Goal: Task Accomplishment & Management: Complete application form

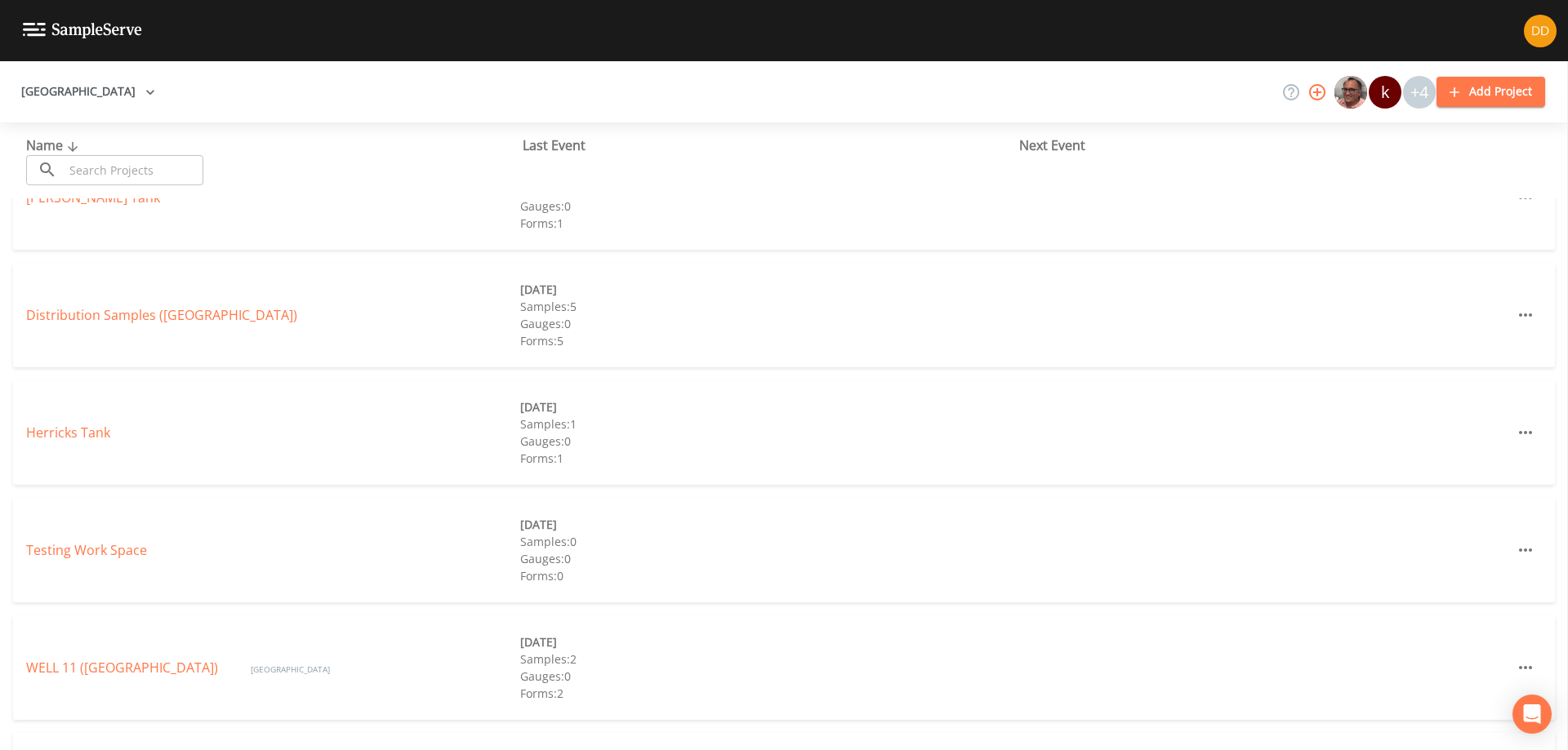
scroll to position [134, 0]
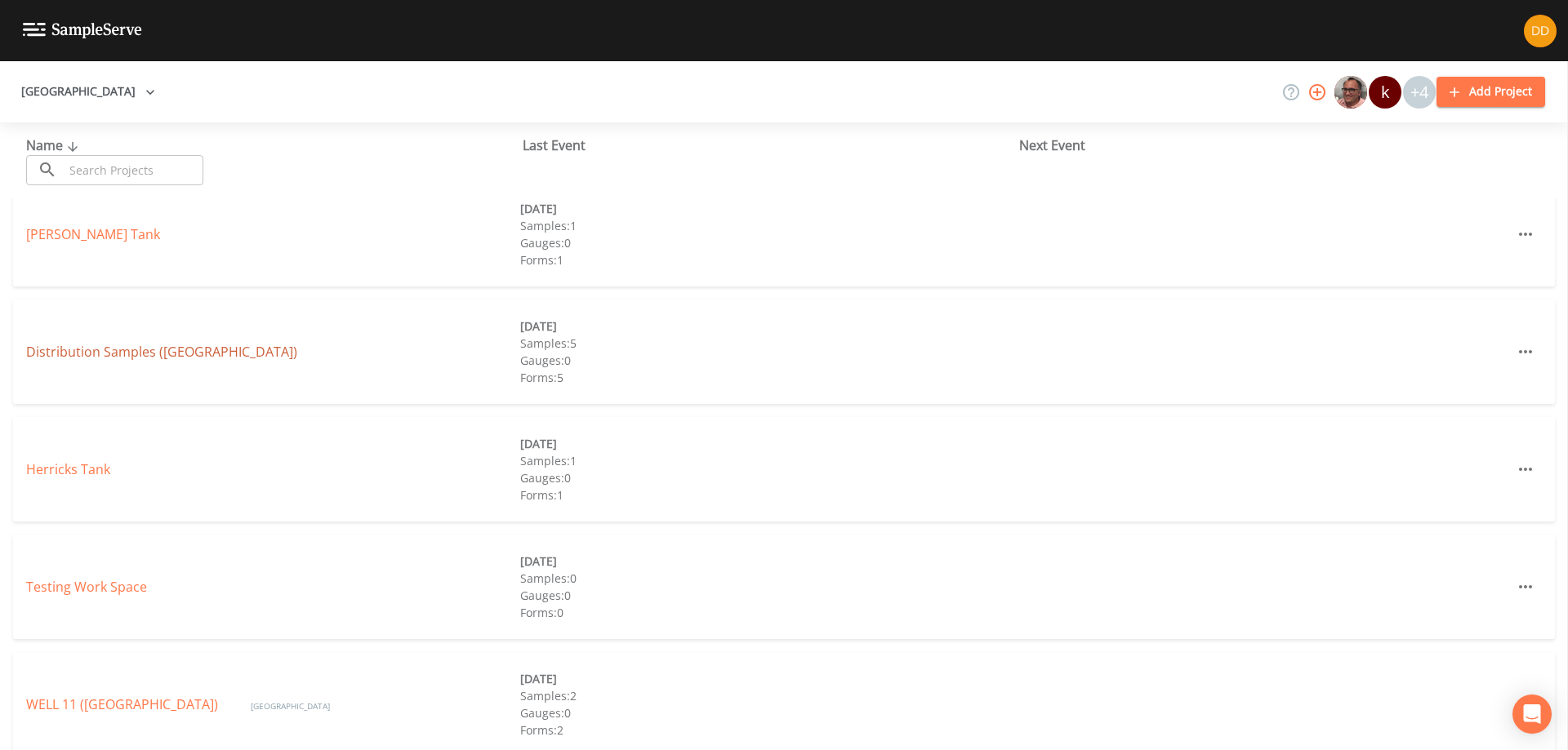
click at [127, 351] on link "Distribution Samples ([GEOGRAPHIC_DATA])" at bounding box center [161, 351] width 271 height 18
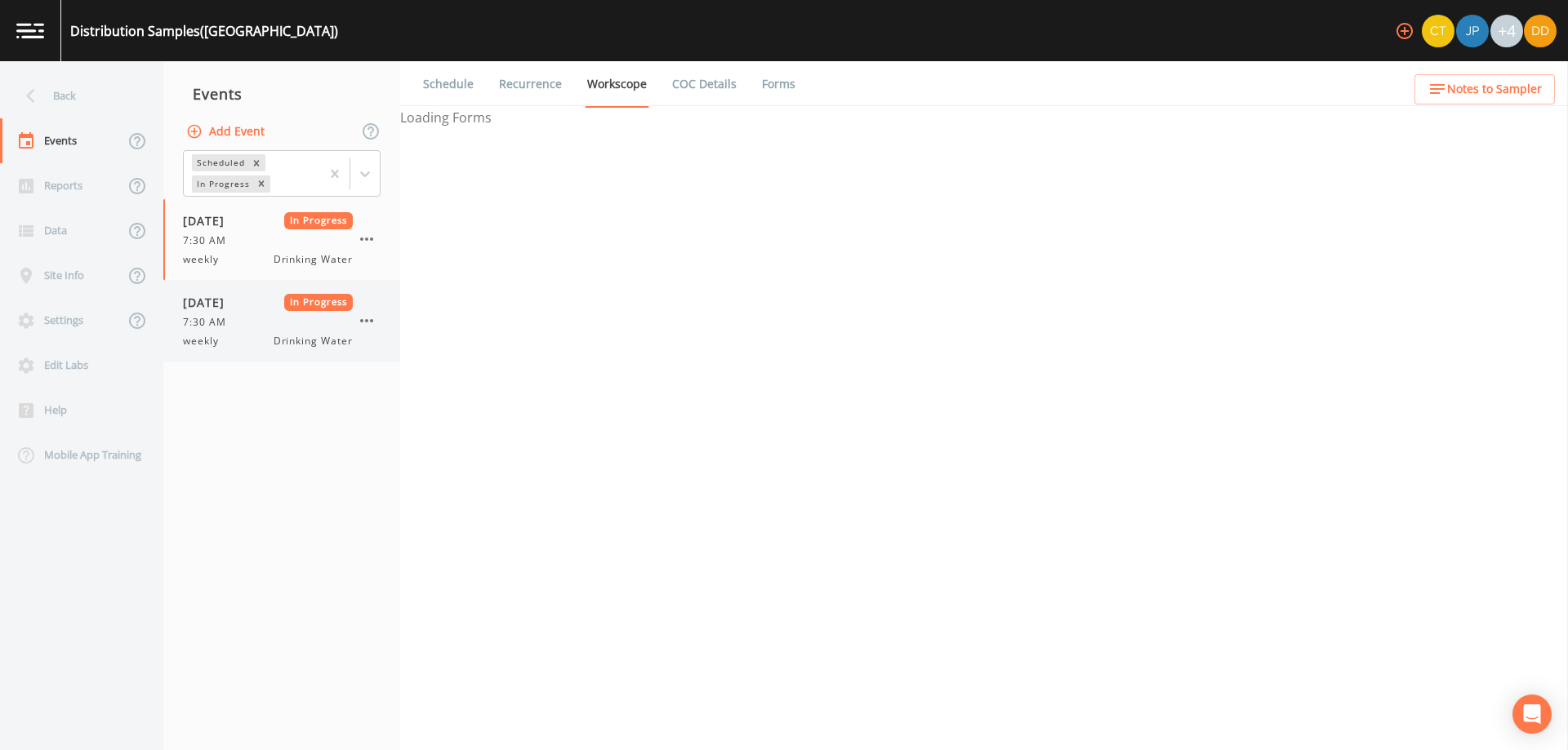
click at [233, 336] on div "weekly Drinking Water" at bounding box center [268, 340] width 170 height 14
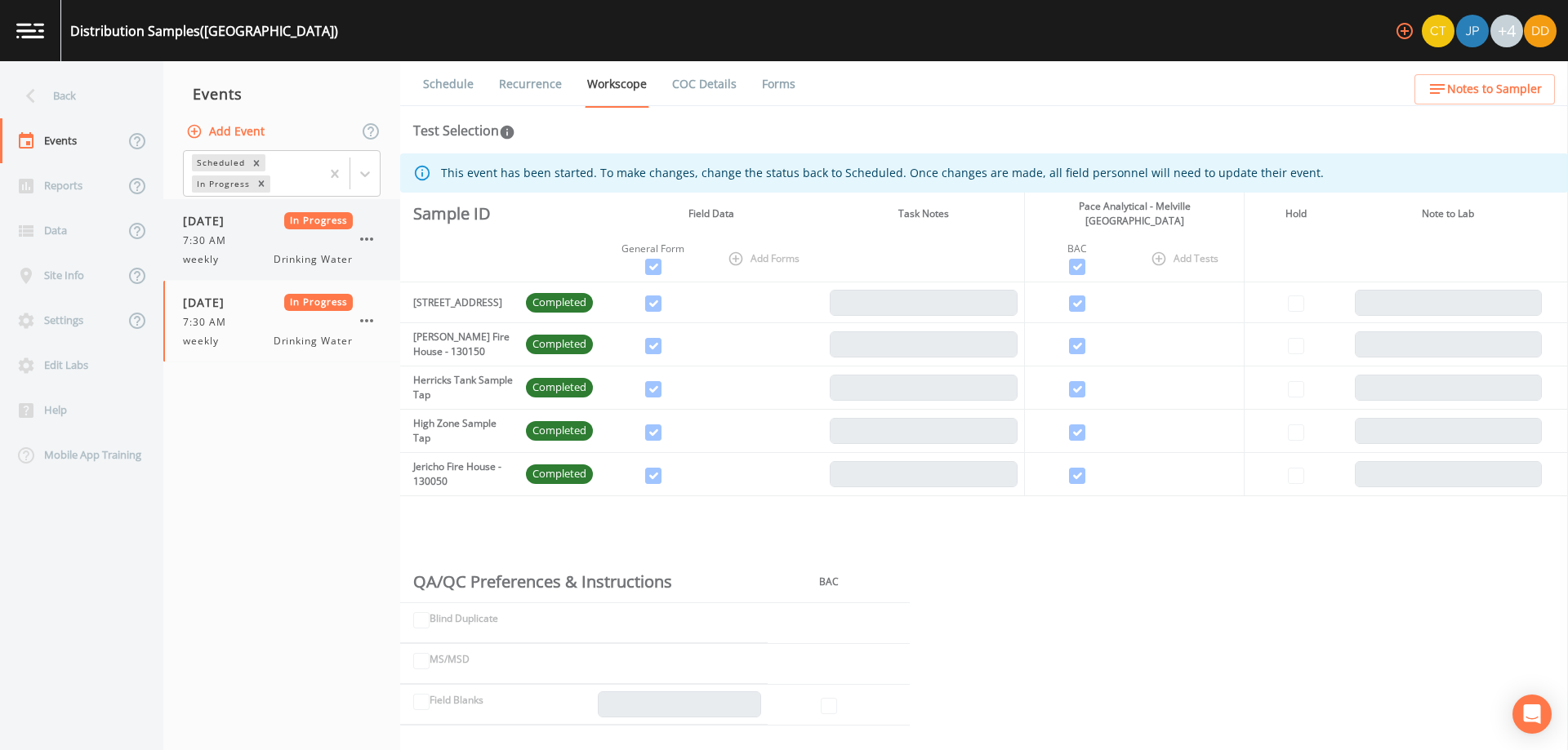
click at [248, 237] on div "7:30 AM" at bounding box center [268, 240] width 170 height 14
click at [241, 329] on div "7:30 AM" at bounding box center [268, 322] width 170 height 14
click at [231, 266] on div "weekly Drinking Water" at bounding box center [268, 259] width 170 height 14
click at [236, 301] on span "[DATE]" at bounding box center [210, 302] width 53 height 17
click at [240, 251] on div "[DATE] In Progress 7:30 AM weekly Drinking Water" at bounding box center [268, 239] width 170 height 55
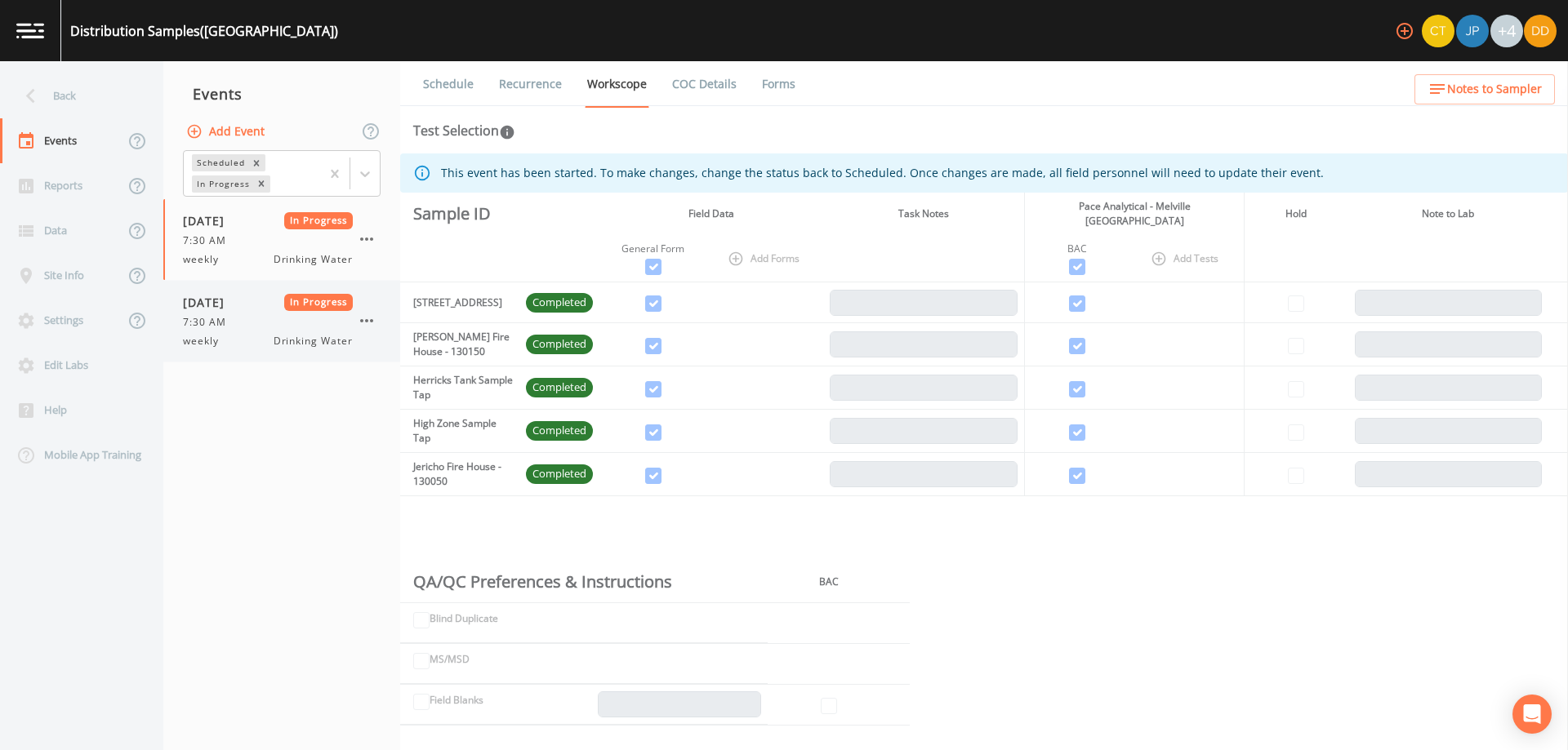
click at [251, 318] on div "7:30 AM" at bounding box center [268, 322] width 170 height 14
click at [368, 323] on icon "button" at bounding box center [366, 320] width 19 height 19
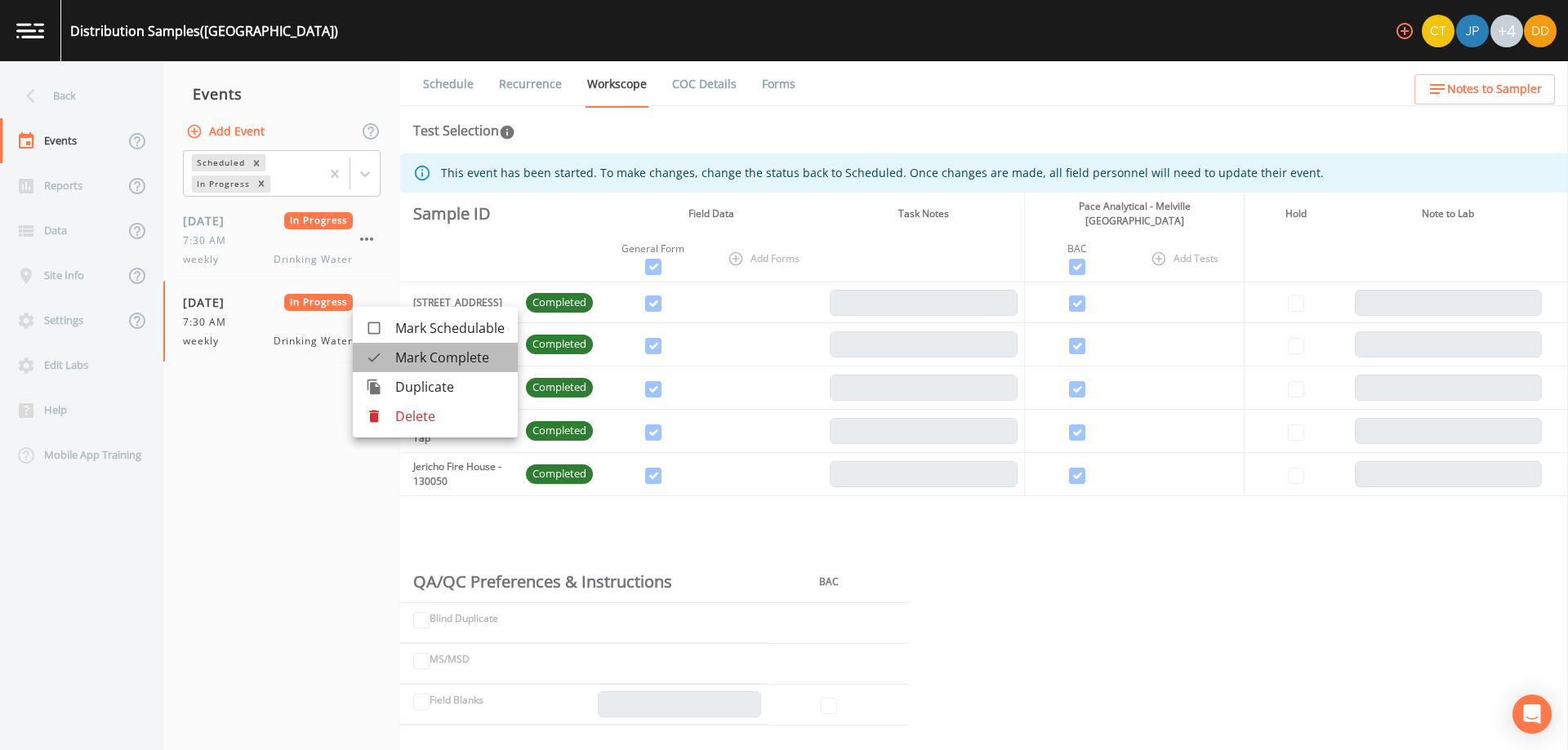
click at [444, 359] on span "Mark Complete" at bounding box center [450, 357] width 110 height 19
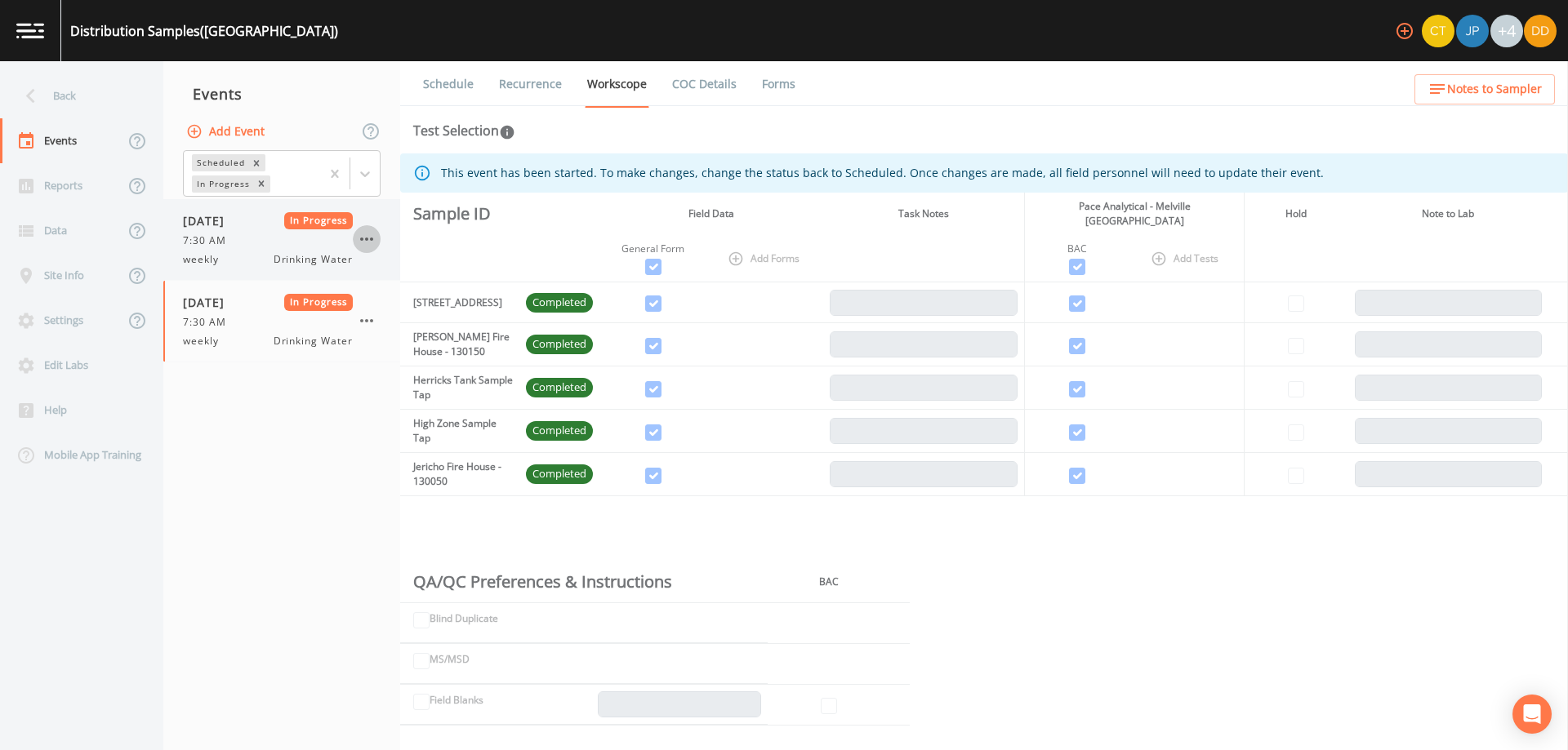
click at [362, 231] on icon "button" at bounding box center [366, 239] width 19 height 19
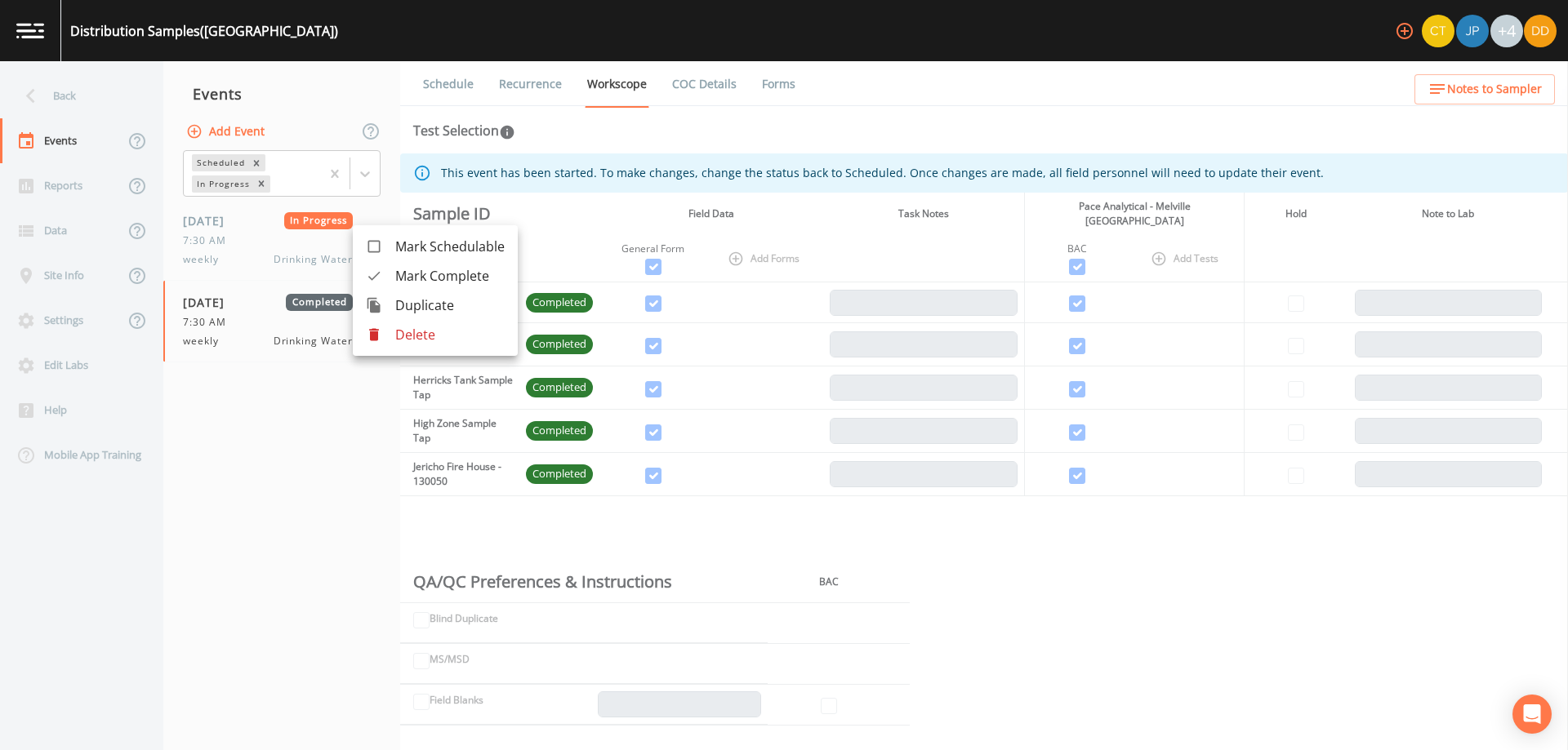
click at [448, 280] on span "Mark Complete" at bounding box center [450, 275] width 110 height 19
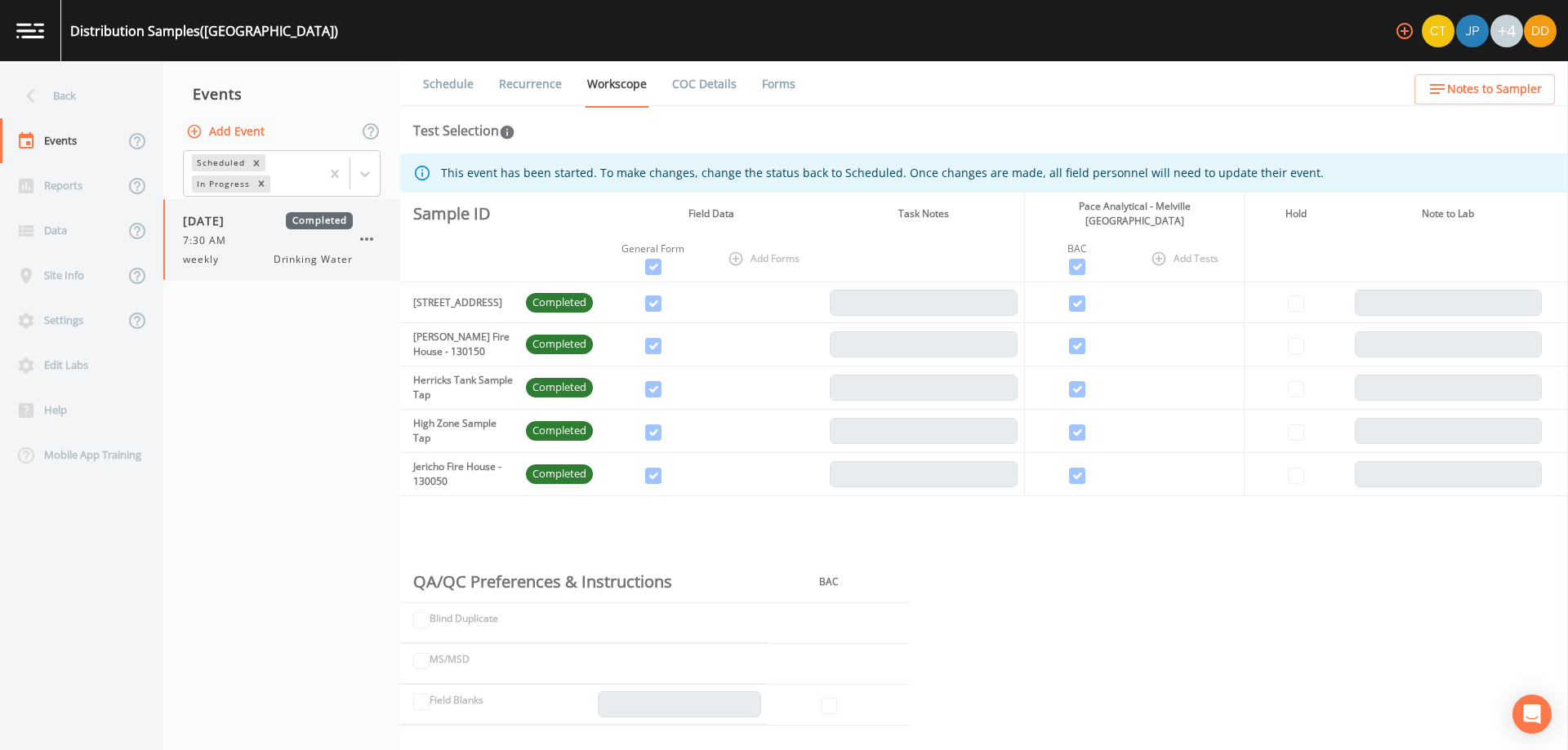
click at [259, 249] on div "[DATE] Completed 7:30 AM weekly Drinking Water" at bounding box center [268, 239] width 170 height 55
click at [372, 236] on icon "button" at bounding box center [366, 239] width 19 height 19
click at [246, 258] on div at bounding box center [784, 375] width 1568 height 750
click at [232, 127] on button "Add Event" at bounding box center [227, 132] width 88 height 30
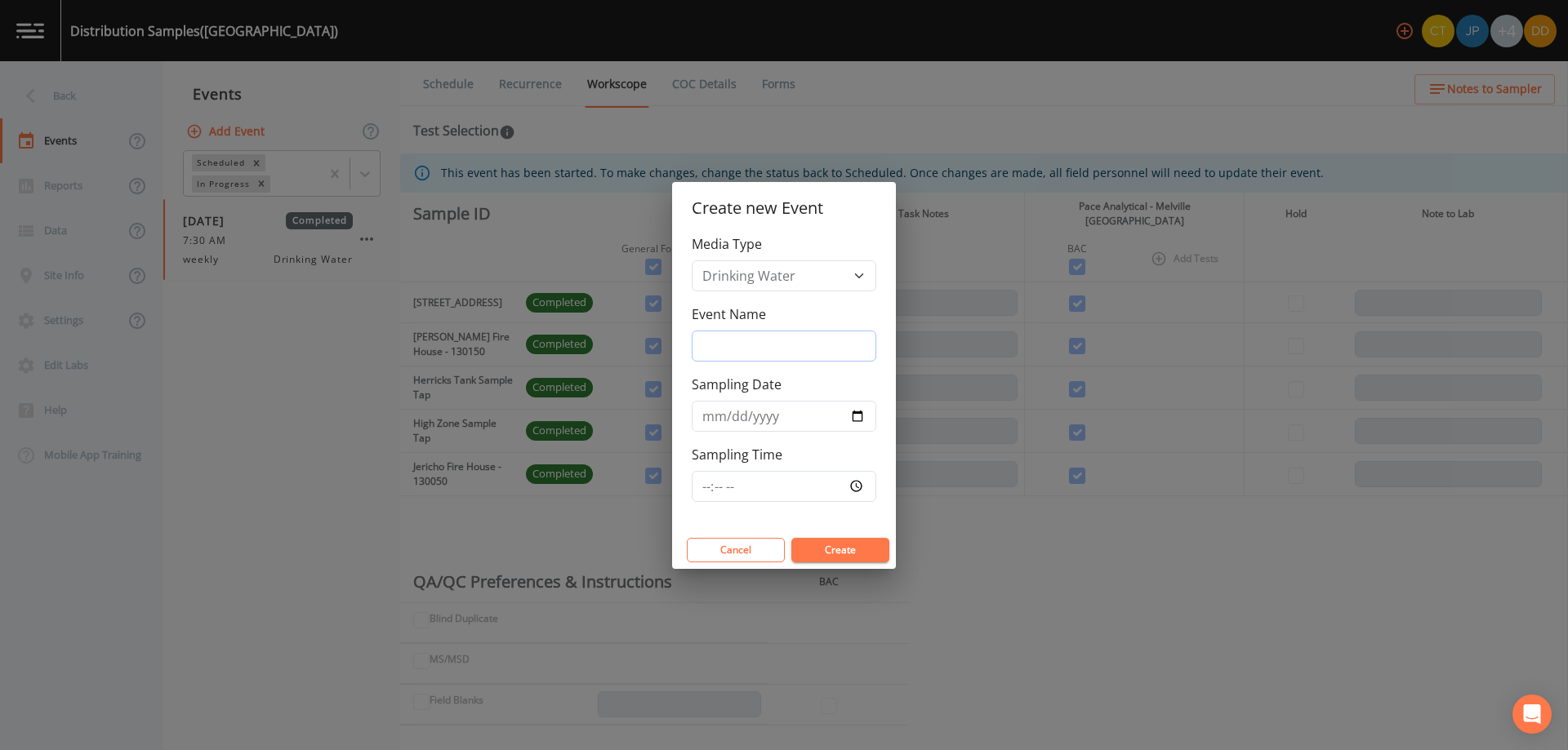
click at [814, 338] on input "Event Name" at bounding box center [784, 345] width 184 height 31
type input "weekly"
click at [858, 416] on input "Sampling Date" at bounding box center [784, 416] width 184 height 31
type input "[DATE]"
click at [778, 492] on input "Sampling Time" at bounding box center [784, 486] width 184 height 31
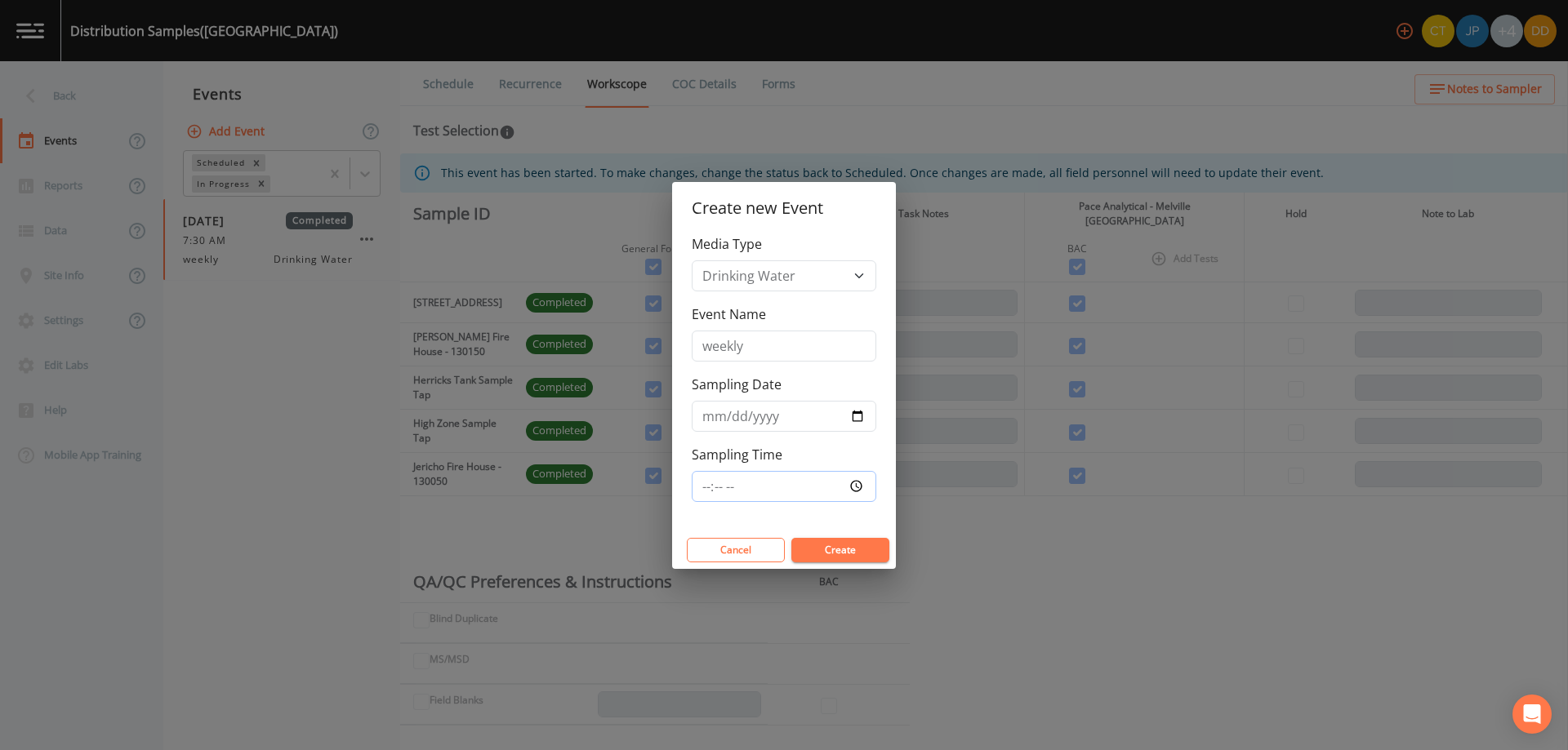
type input "07:30"
click at [851, 541] on button "Create" at bounding box center [841, 550] width 98 height 24
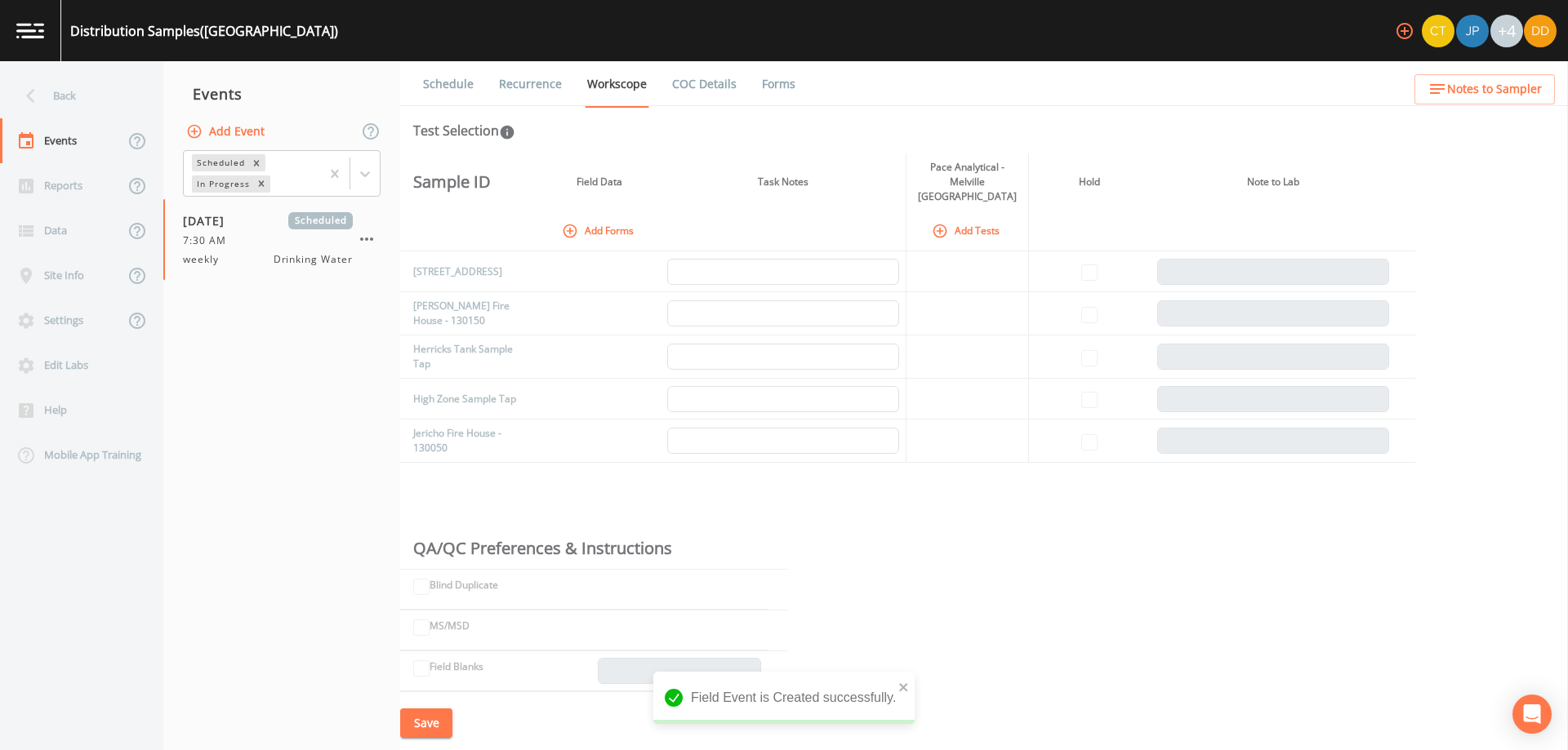
click at [574, 223] on icon "button" at bounding box center [569, 231] width 16 height 16
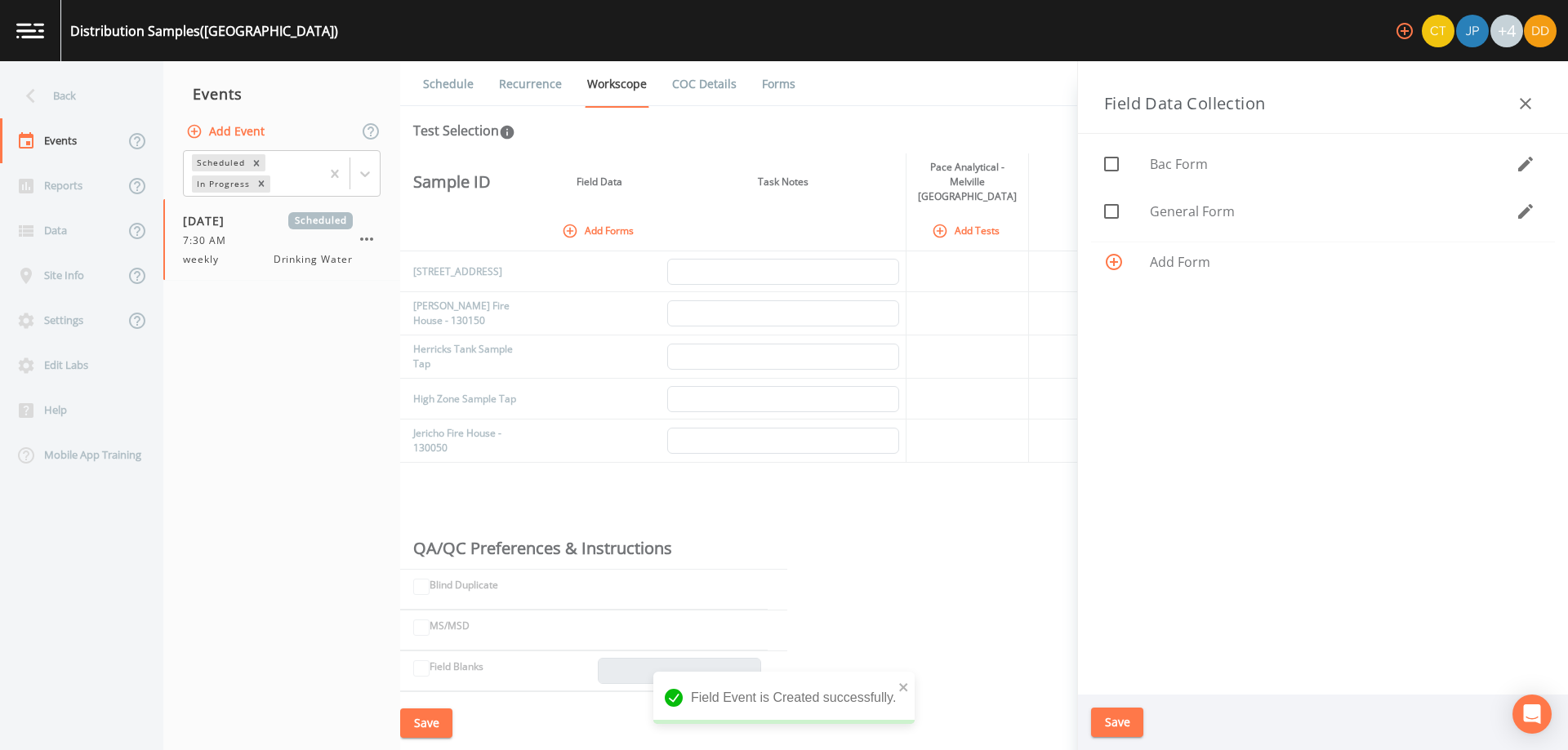
click at [1201, 215] on span "General Form" at bounding box center [1332, 211] width 366 height 19
checkbox input "true"
click at [1135, 715] on button "Save" at bounding box center [1117, 723] width 52 height 30
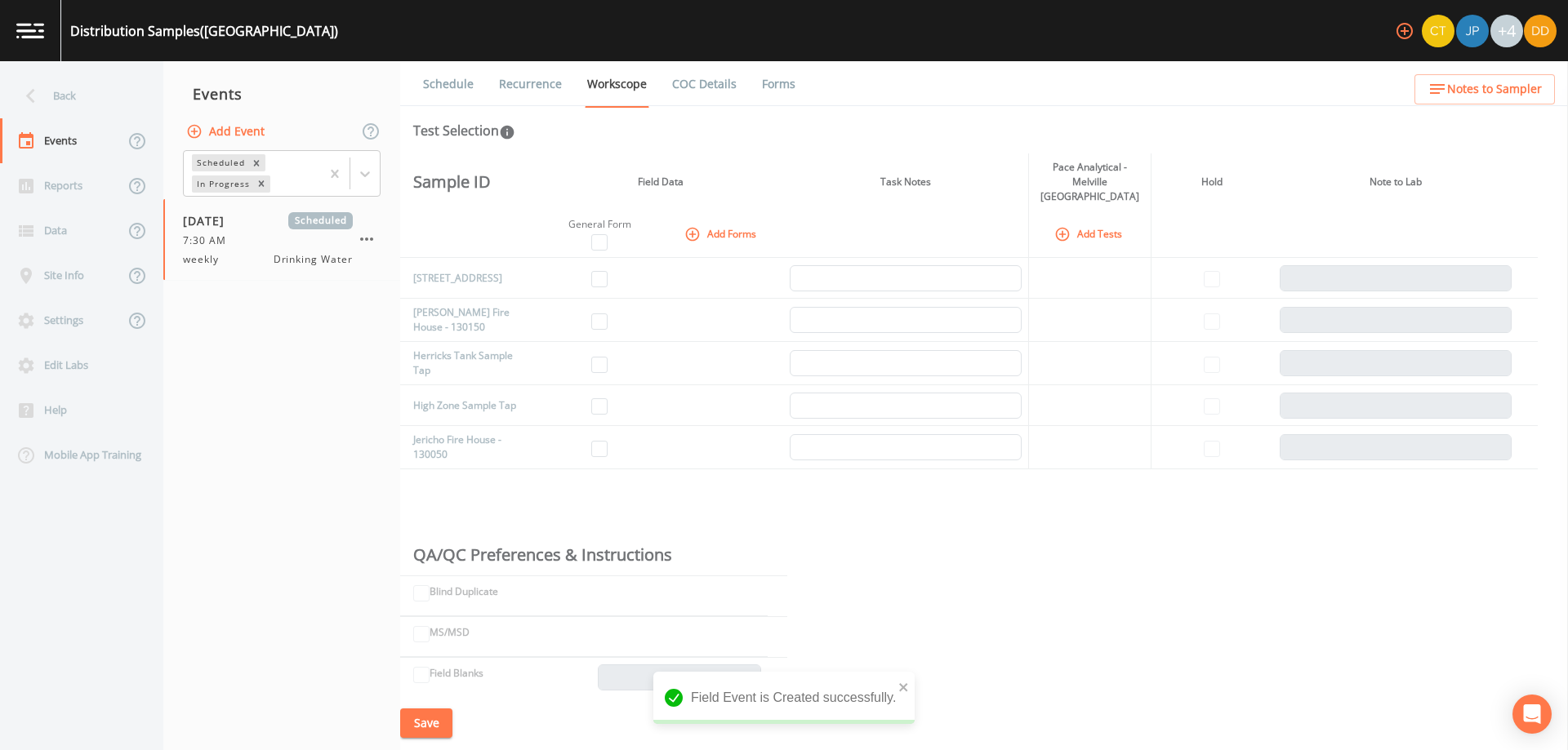
click at [1085, 230] on button "Add Tests" at bounding box center [1090, 234] width 78 height 27
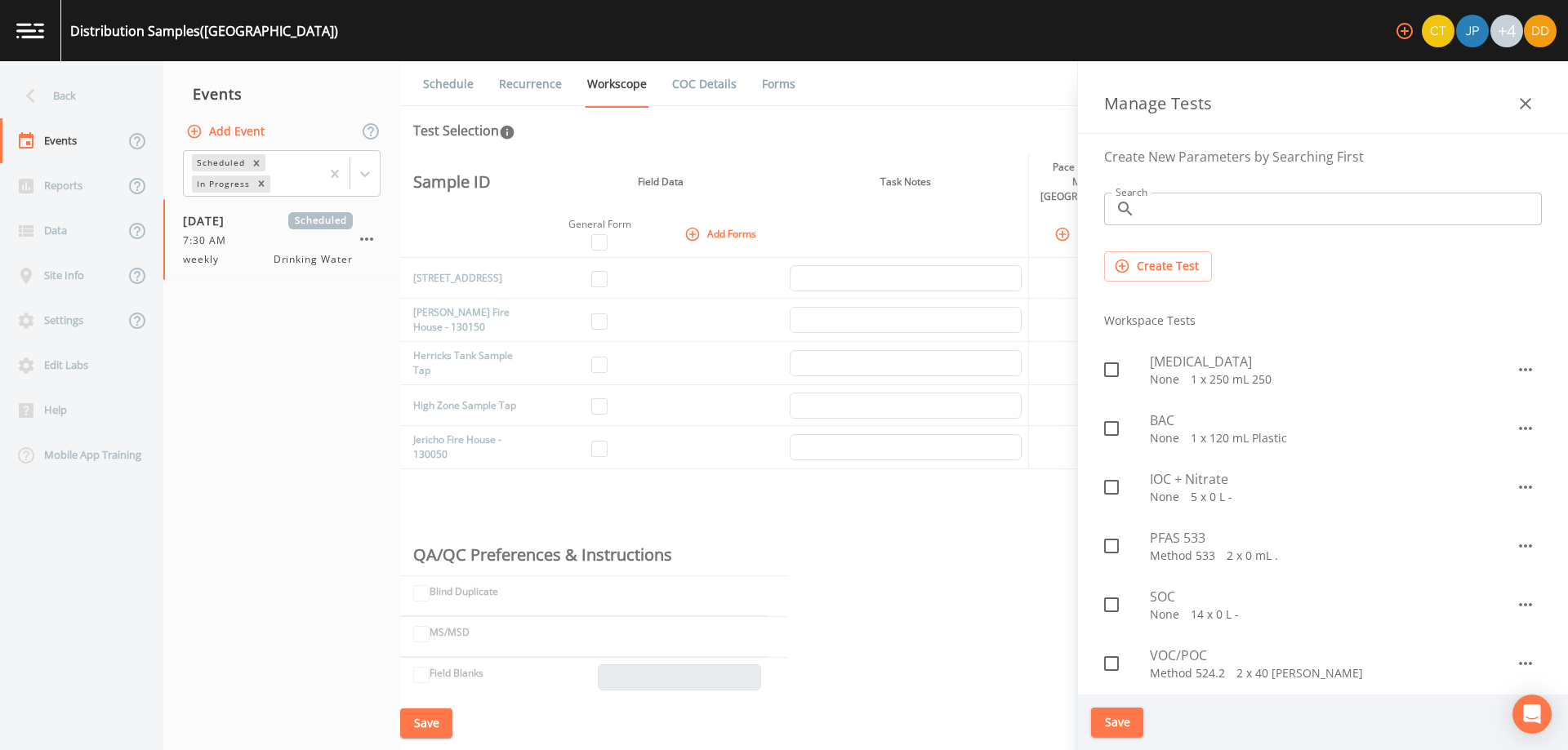
click at [1184, 430] on p "None   1 x 120 mL Plastic" at bounding box center [1332, 438] width 366 height 16
checkbox input "true"
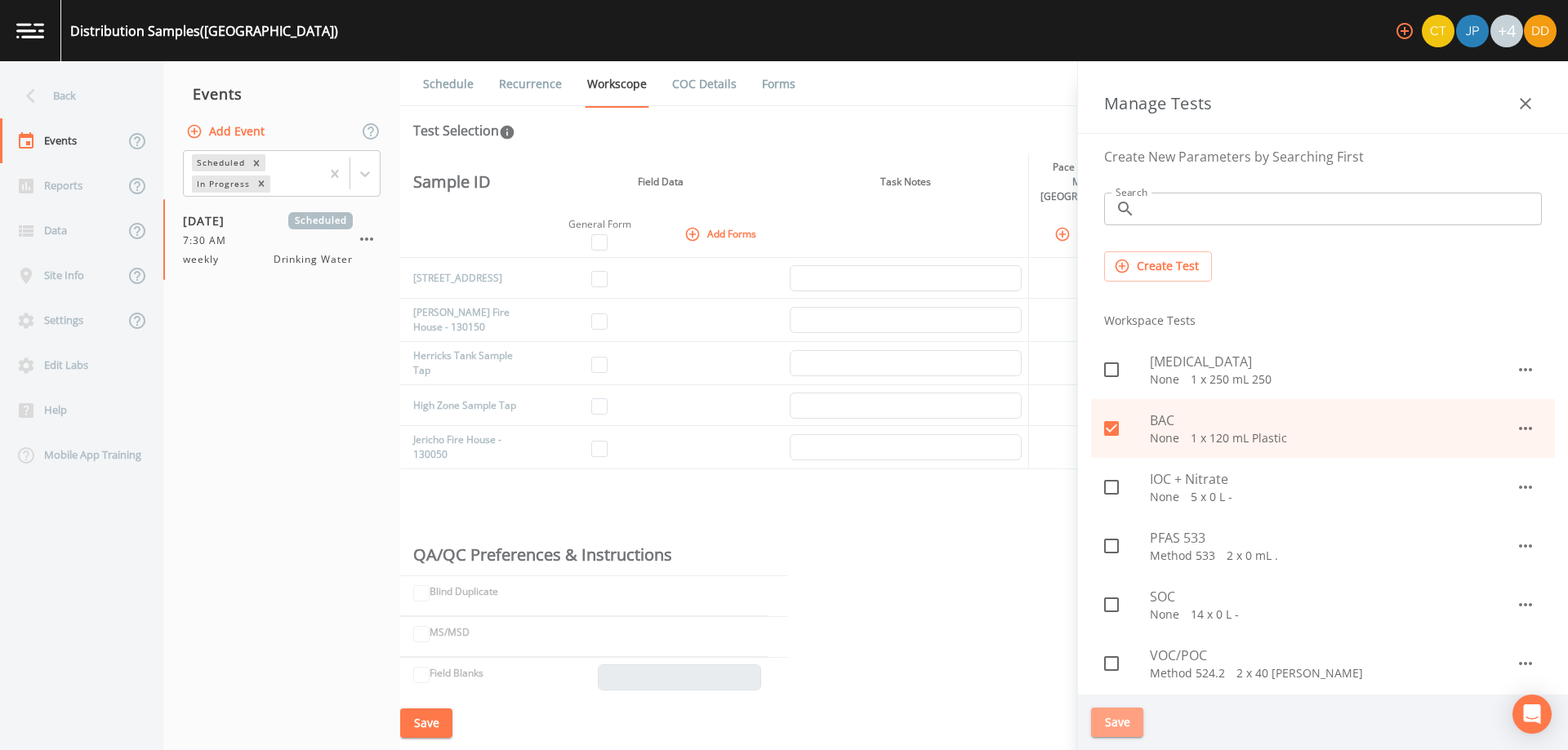
click at [1129, 722] on button "Save" at bounding box center [1117, 723] width 52 height 30
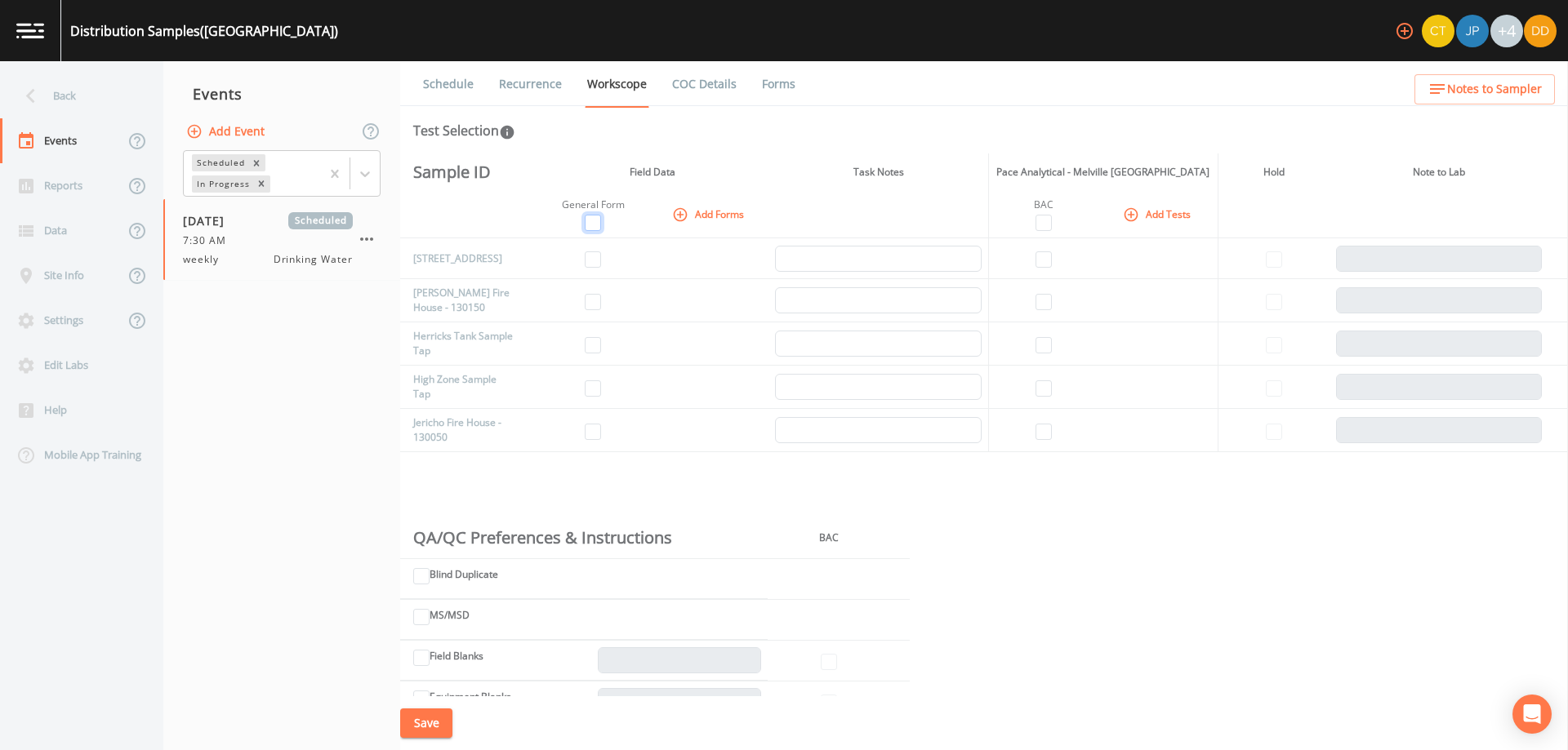
drag, startPoint x: 590, startPoint y: 217, endPoint x: 780, endPoint y: 220, distance: 190.0
click at [591, 217] on input "checkbox" at bounding box center [592, 222] width 16 height 16
checkbox input "true"
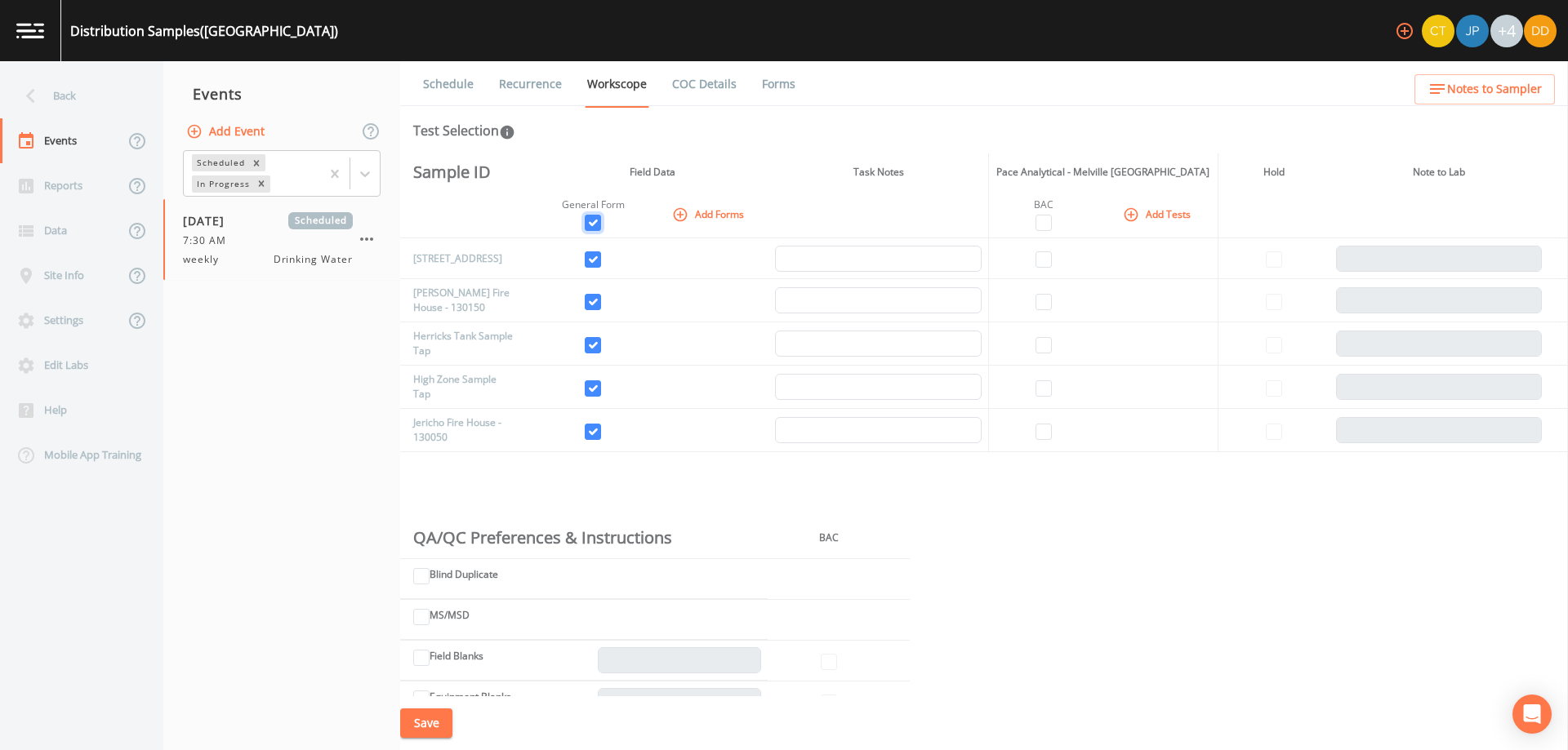
checkbox input "true"
click at [1038, 220] on input "checkbox" at bounding box center [1043, 222] width 16 height 16
checkbox input "true"
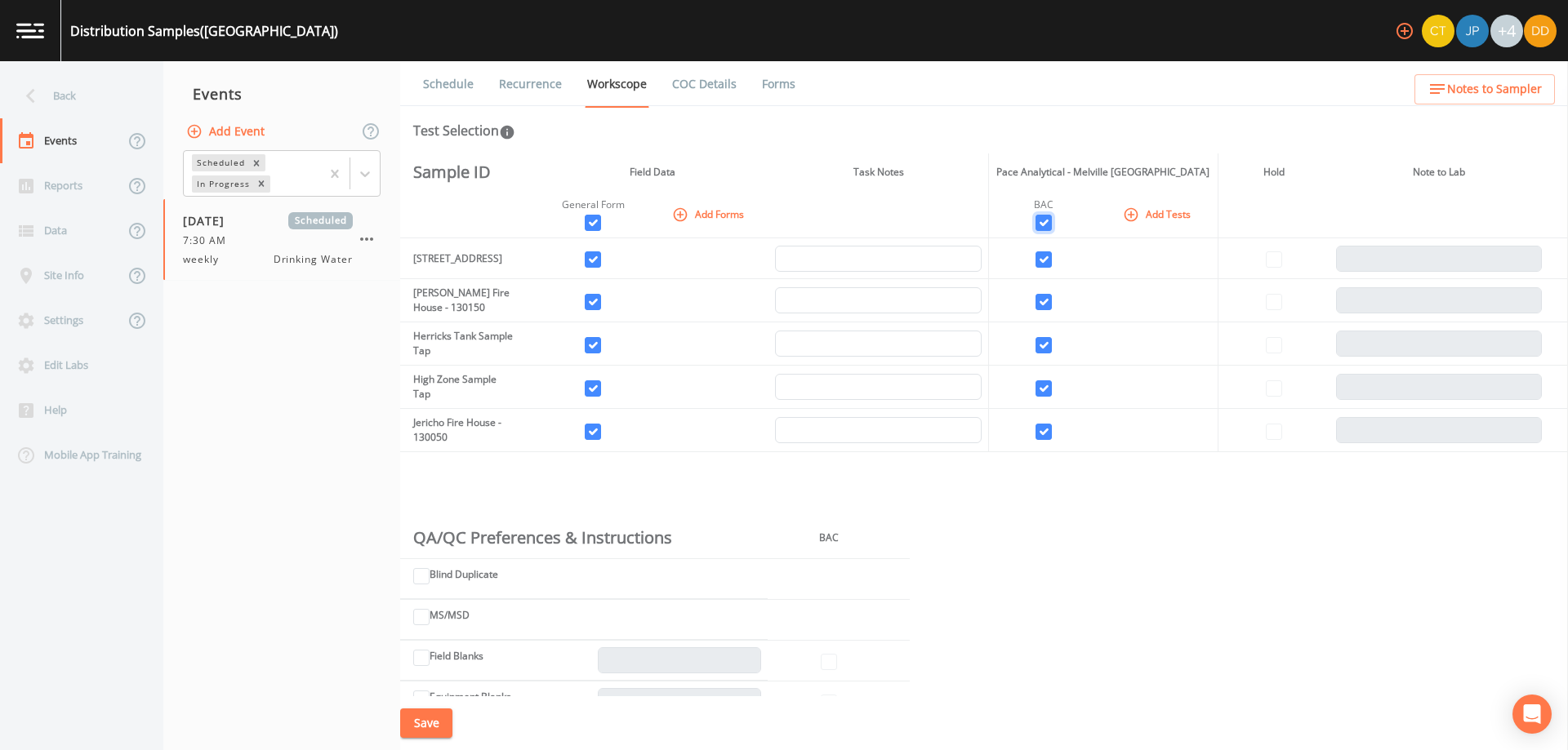
checkbox input "true"
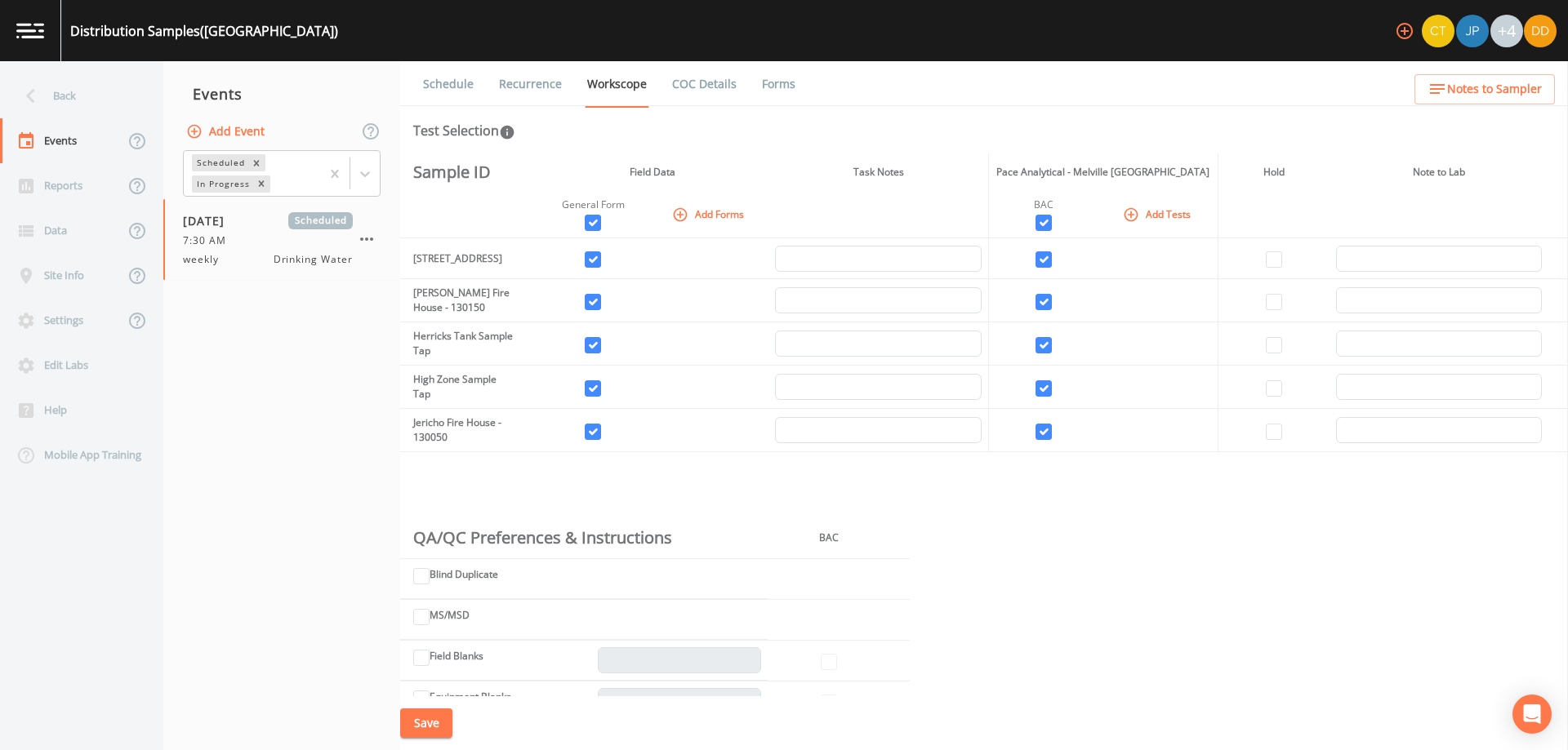
click at [433, 726] on button "Save" at bounding box center [427, 724] width 52 height 30
